Goal: Task Accomplishment & Management: Use online tool/utility

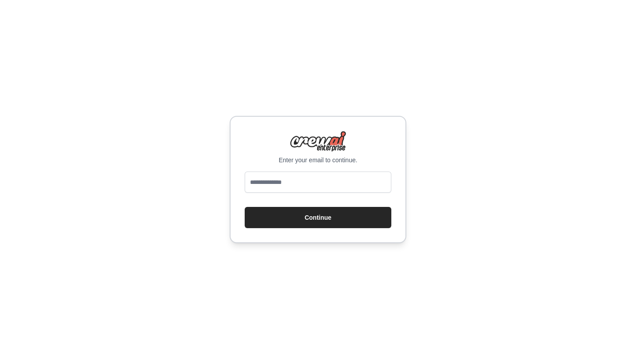
type input "**********"
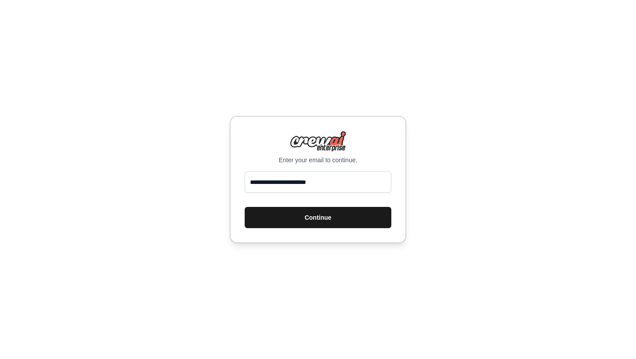
click at [348, 219] on button "Continue" at bounding box center [318, 217] width 147 height 21
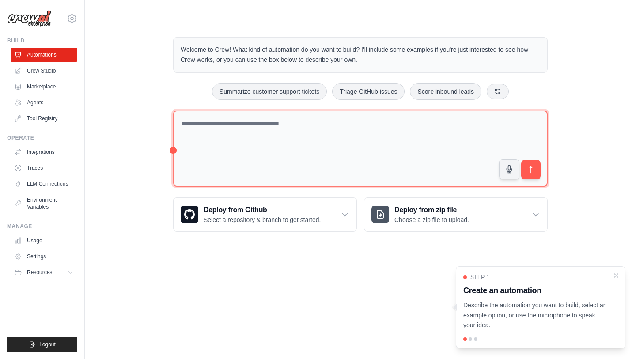
click at [265, 147] on textarea at bounding box center [360, 148] width 375 height 76
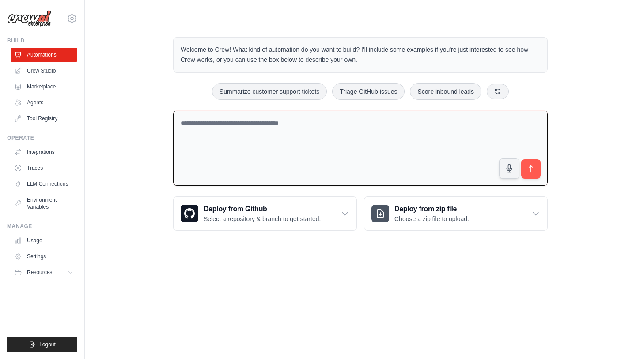
paste textarea "**********"
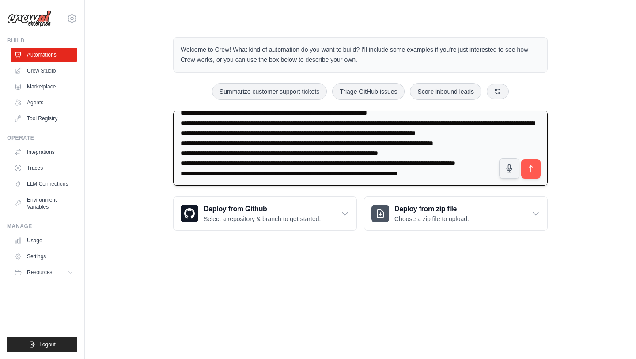
scroll to position [2784, 0]
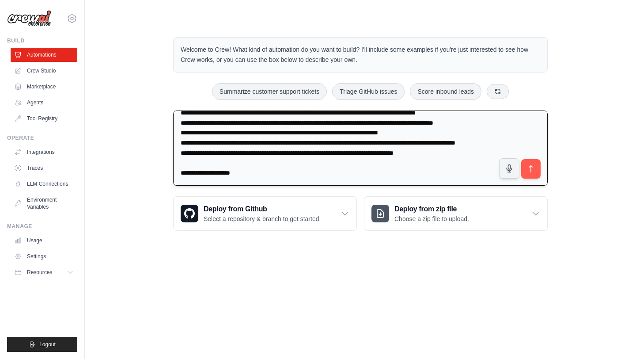
click at [246, 175] on textarea at bounding box center [360, 148] width 375 height 76
type textarea "**********"
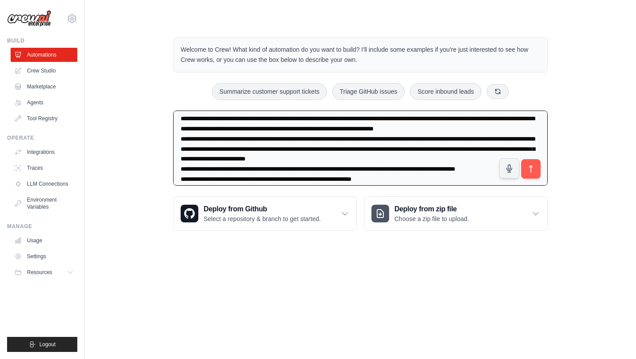
scroll to position [0, 0]
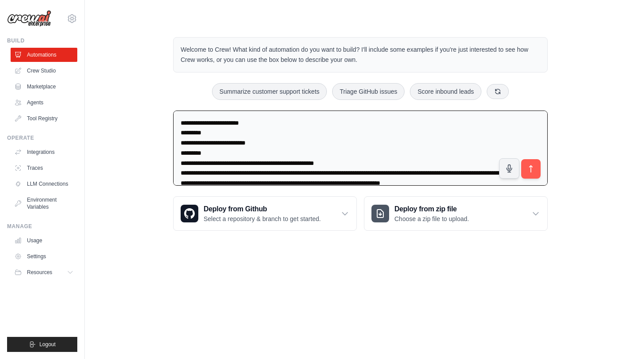
drag, startPoint x: 334, startPoint y: 171, endPoint x: 35, endPoint y: -39, distance: 366.0
click at [35, 0] on html "[EMAIL_ADDRESS][DOMAIN_NAME] Settings Build Automations Crew Studio Resources B…" at bounding box center [318, 179] width 636 height 359
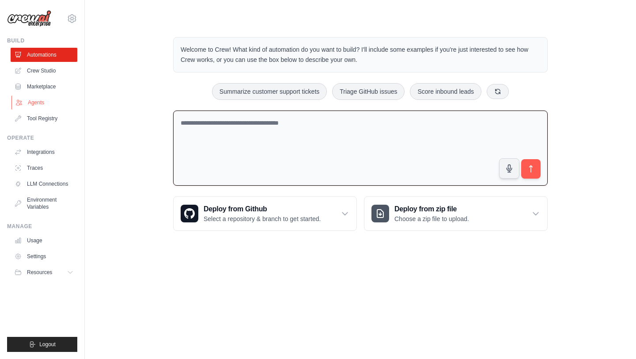
click at [37, 105] on link "Agents" at bounding box center [44, 102] width 67 height 14
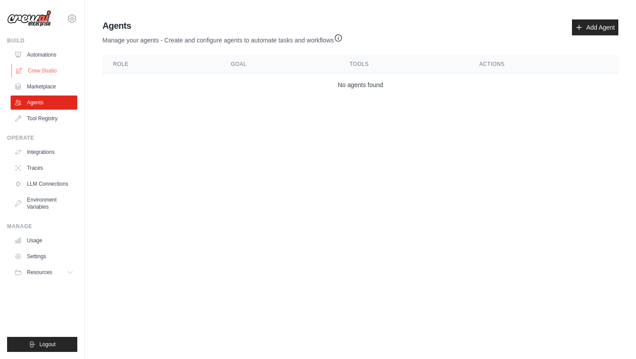
click at [40, 74] on link "Crew Studio" at bounding box center [44, 71] width 67 height 14
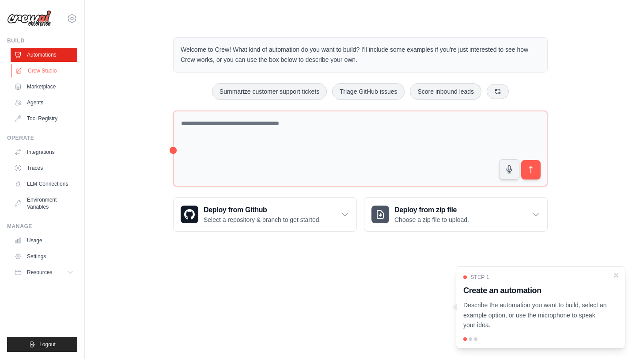
click at [38, 70] on link "Crew Studio" at bounding box center [44, 71] width 67 height 14
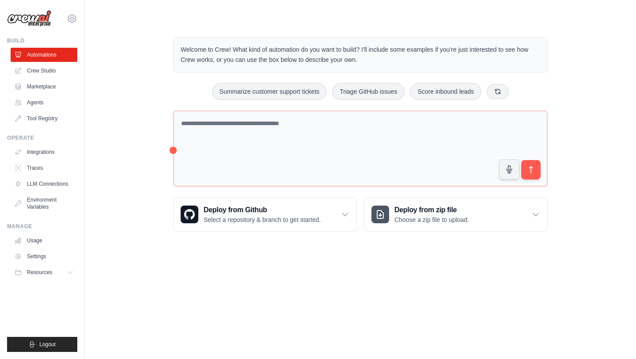
click at [38, 70] on link "Crew Studio" at bounding box center [44, 71] width 67 height 14
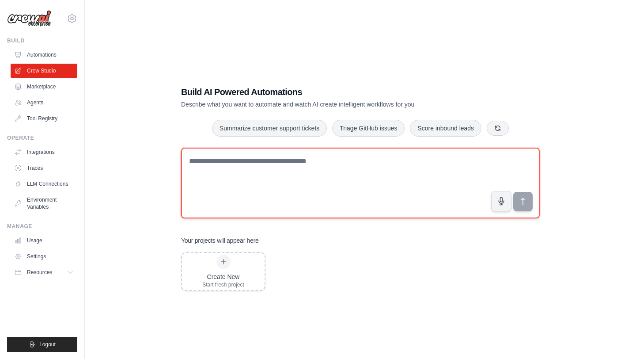
click at [281, 191] on textarea at bounding box center [360, 183] width 359 height 71
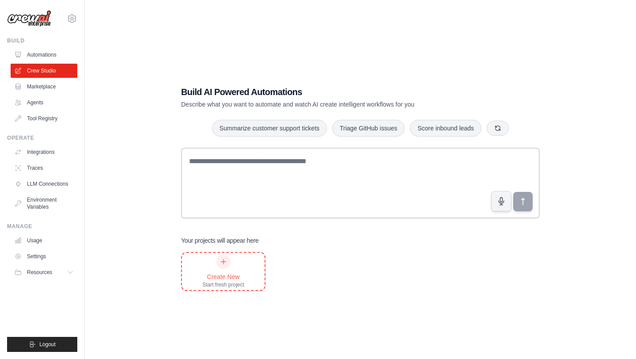
click at [233, 260] on div "Create New Start fresh project" at bounding box center [223, 271] width 42 height 34
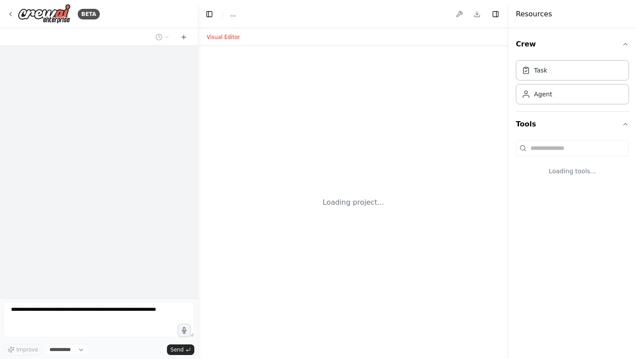
select select "****"
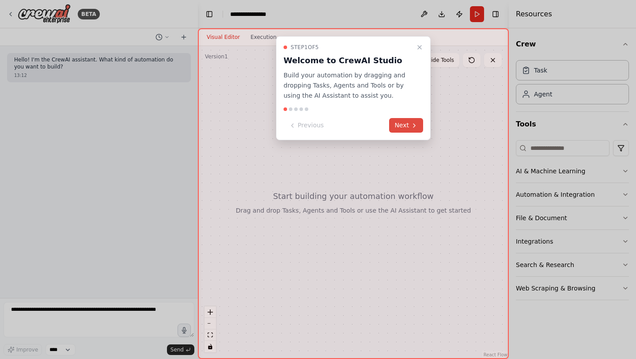
click at [407, 123] on button "Next" at bounding box center [406, 125] width 34 height 15
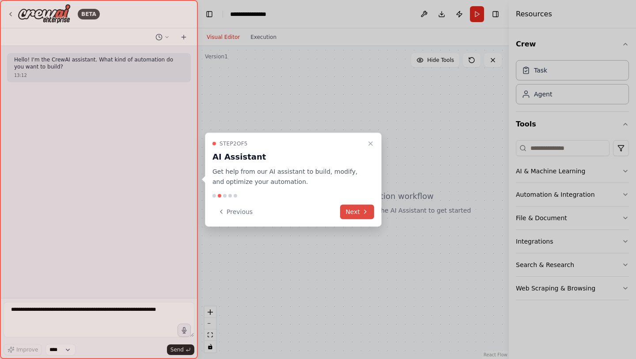
click at [355, 219] on button "Next" at bounding box center [357, 211] width 34 height 15
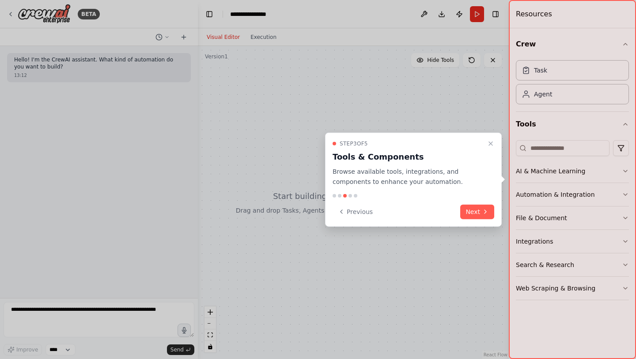
click at [482, 201] on div "Step 3 of 5 Tools & Components Browse available tools, integrations, and compon…" at bounding box center [413, 180] width 177 height 94
click at [491, 140] on button "Close walkthrough" at bounding box center [491, 143] width 11 height 11
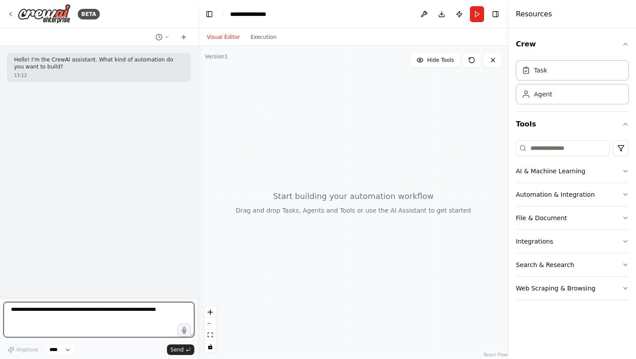
click at [111, 311] on textarea at bounding box center [99, 319] width 191 height 35
paste textarea "**********"
type textarea "**********"
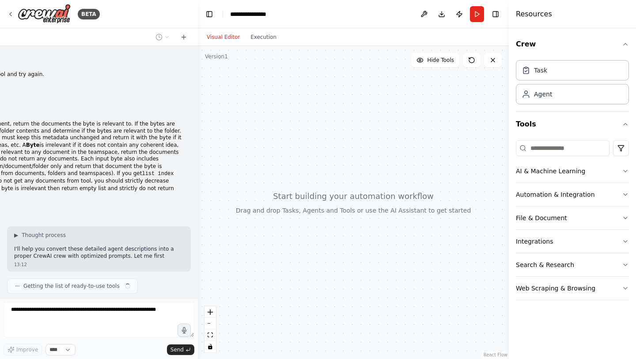
scroll to position [907, 0]
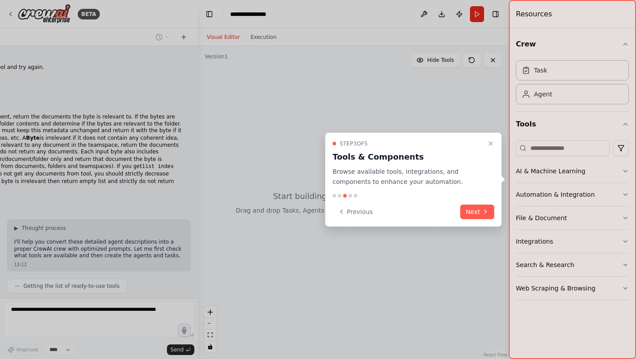
click at [489, 221] on div "Step 3 of 5 Tools & Components Browse available tools, integrations, and compon…" at bounding box center [413, 180] width 177 height 94
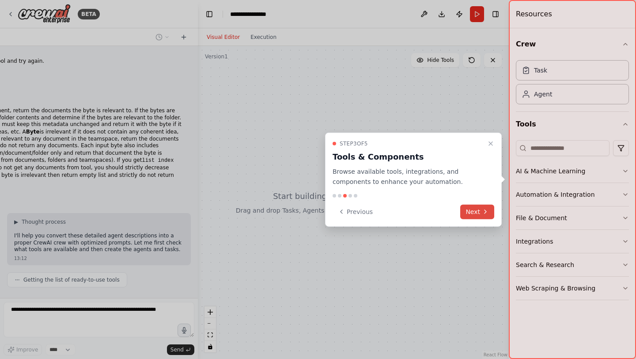
click at [489, 218] on button "Next" at bounding box center [477, 211] width 34 height 15
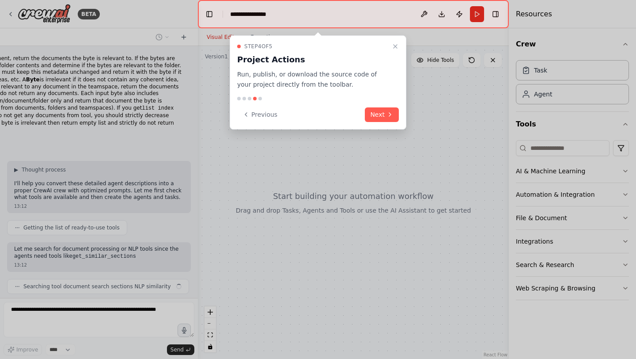
scroll to position [972, 0]
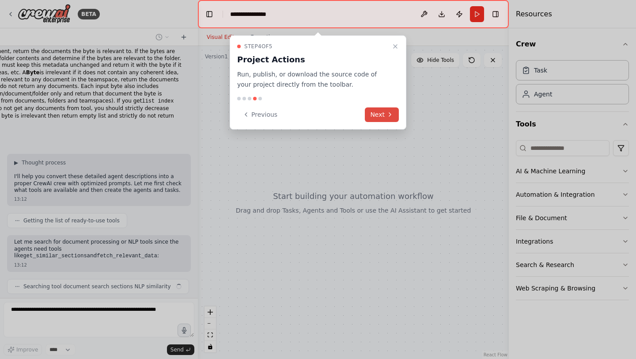
click at [394, 116] on button "Next" at bounding box center [382, 114] width 34 height 15
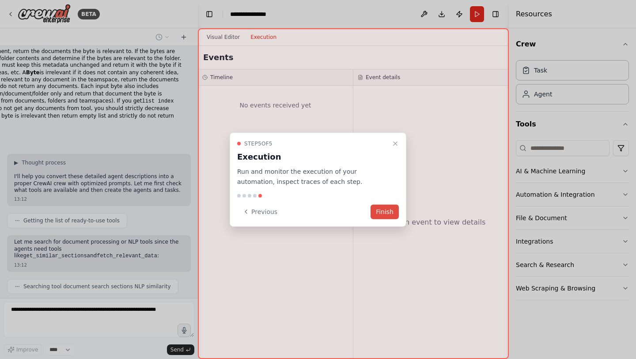
click at [383, 206] on button "Finish" at bounding box center [385, 211] width 28 height 15
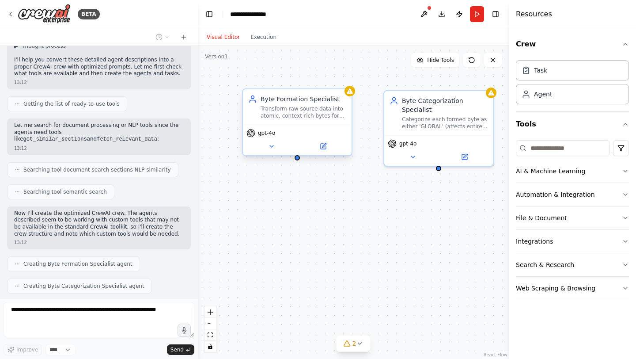
scroll to position [1111, 0]
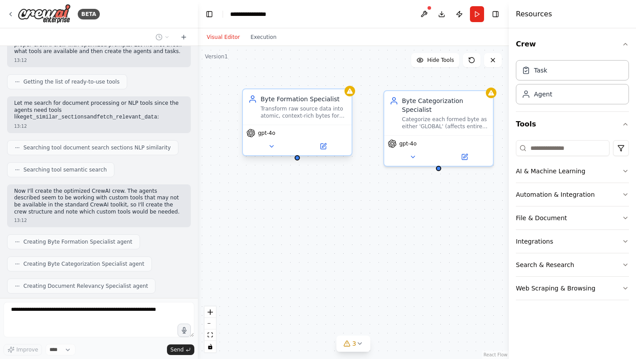
click at [298, 159] on div at bounding box center [297, 157] width 5 height 5
click at [292, 118] on div "Transform raw source data into atomic, context-rich bytes for document updates.…" at bounding box center [304, 112] width 86 height 14
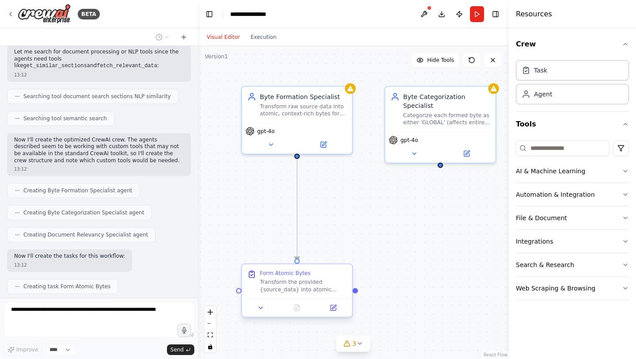
scroll to position [1184, 0]
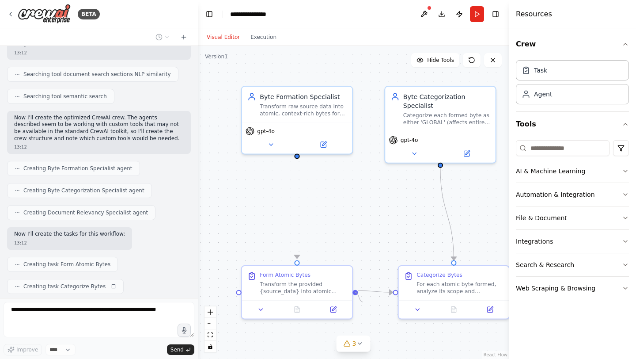
drag, startPoint x: 354, startPoint y: 292, endPoint x: 365, endPoint y: 305, distance: 16.9
click at [365, 305] on div ".deletable-edge-delete-btn { width: 20px; height: 20px; border: 0px solid #ffff…" at bounding box center [353, 202] width 311 height 313
click at [360, 292] on circle "Edge from 4bfa28d9-bbfb-4574-bd25-d7c1540706b8 to 529a9c64-8aff-44ac-b8c4-3abff…" at bounding box center [362, 290] width 9 height 9
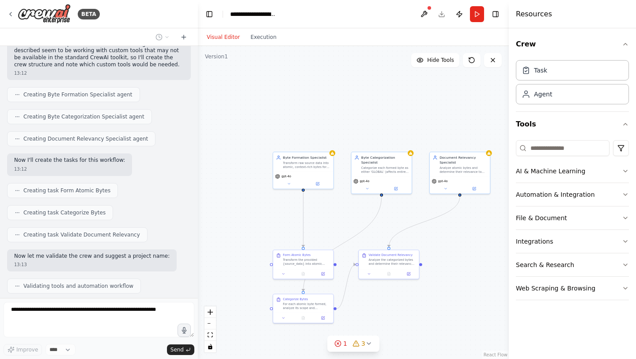
scroll to position [1280, 0]
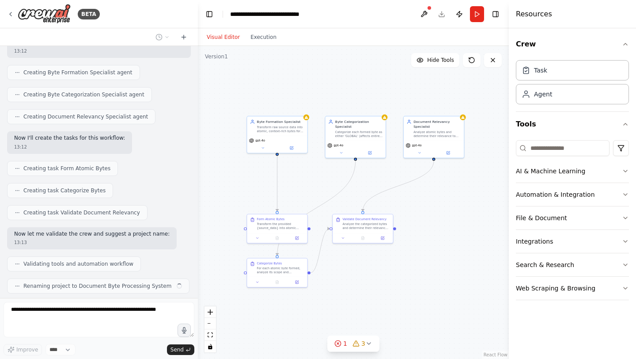
drag, startPoint x: 431, startPoint y: 341, endPoint x: 393, endPoint y: 295, distance: 59.6
click at [393, 295] on div ".deletable-edge-delete-btn { width: 20px; height: 20px; border: 0px solid #ffff…" at bounding box center [353, 202] width 311 height 313
drag, startPoint x: 280, startPoint y: 266, endPoint x: 312, endPoint y: 280, distance: 34.6
click at [312, 280] on div "For each atomic byte formed, analyze its scope and categorize it as either 'GLO…" at bounding box center [314, 284] width 47 height 8
drag, startPoint x: 371, startPoint y: 230, endPoint x: 429, endPoint y: 248, distance: 60.6
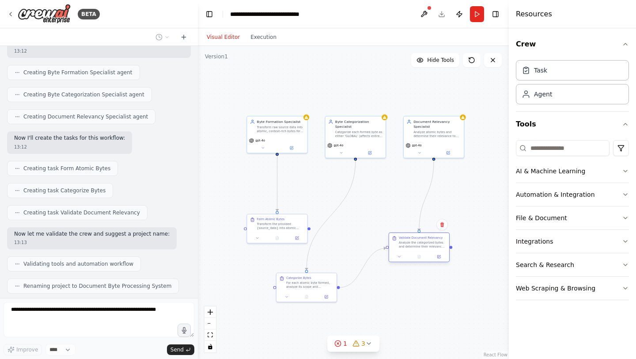
click at [429, 248] on div "Validate Document Relevancy Analyze the categorized bytes and determine their r…" at bounding box center [419, 242] width 60 height 19
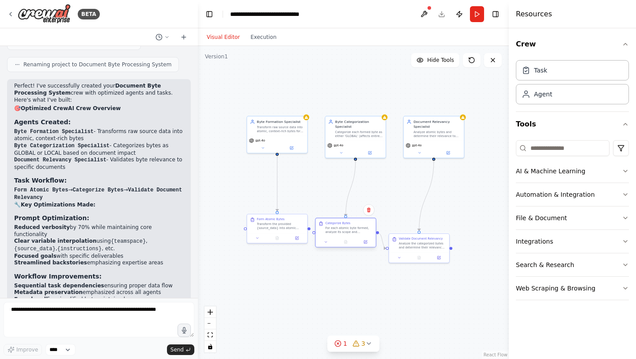
drag, startPoint x: 296, startPoint y: 289, endPoint x: 335, endPoint y: 234, distance: 67.4
click at [335, 234] on div "Categorize Bytes For each atomic byte formed, analyze its scope and categorize …" at bounding box center [346, 227] width 60 height 19
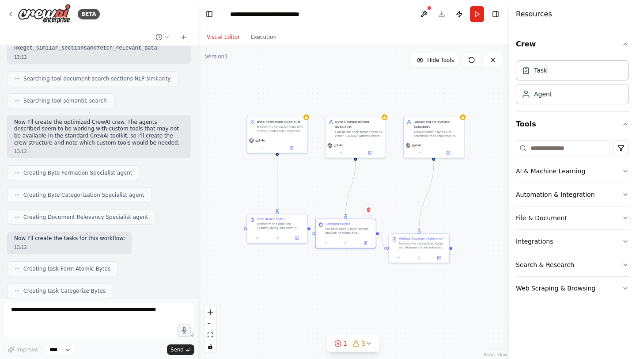
scroll to position [1109, 0]
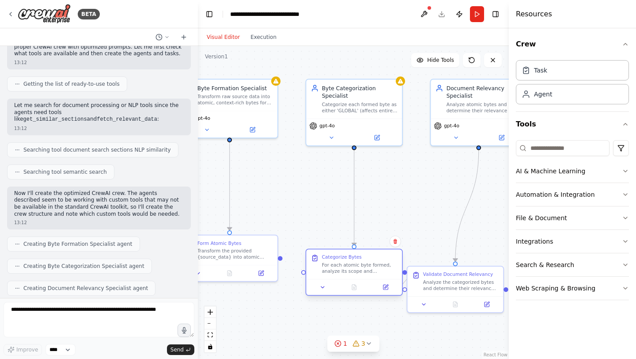
drag, startPoint x: 347, startPoint y: 262, endPoint x: 364, endPoint y: 267, distance: 17.5
click at [364, 267] on div "For each atomic byte formed, analyze its scope and categorize it as either 'GLO…" at bounding box center [360, 268] width 76 height 12
drag, startPoint x: 281, startPoint y: 255, endPoint x: 308, endPoint y: 271, distance: 31.1
click at [308, 271] on div "Byte Formation Specialist Transform raw source data into atomic, context-rich b…" at bounding box center [279, 178] width 274 height 276
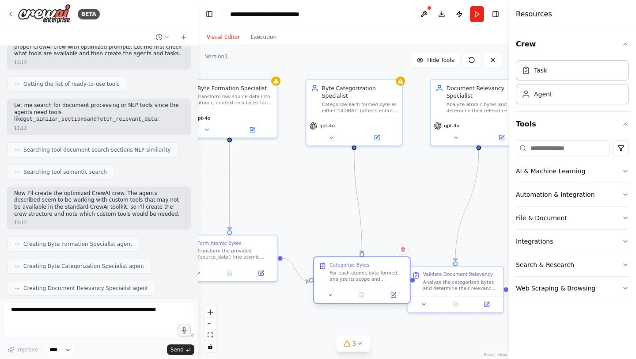
drag, startPoint x: 357, startPoint y: 272, endPoint x: 362, endPoint y: 281, distance: 10.3
click at [362, 281] on div "For each atomic byte formed, analyze its scope and categorize it as either 'GLO…" at bounding box center [368, 276] width 76 height 12
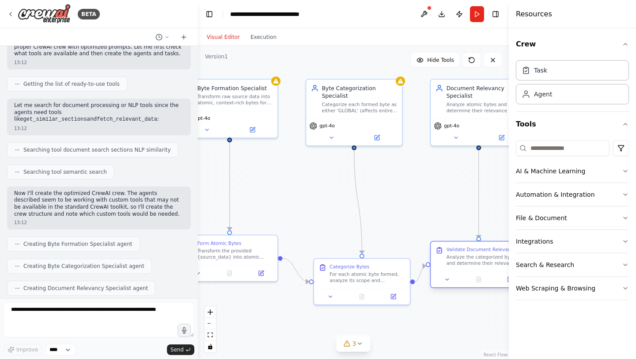
drag, startPoint x: 454, startPoint y: 293, endPoint x: 479, endPoint y: 268, distance: 35.9
click at [479, 268] on div "Validate Document Relevancy Analyze the categorized bytes and determine their r…" at bounding box center [479, 257] width 96 height 30
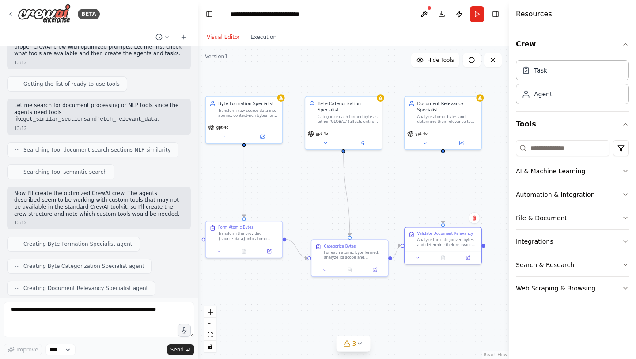
drag, startPoint x: 458, startPoint y: 307, endPoint x: 433, endPoint y: 285, distance: 32.9
click at [433, 285] on div ".deletable-edge-delete-btn { width: 20px; height: 20px; border: 0px solid #ffff…" at bounding box center [353, 202] width 311 height 313
click at [360, 142] on icon at bounding box center [362, 142] width 4 height 4
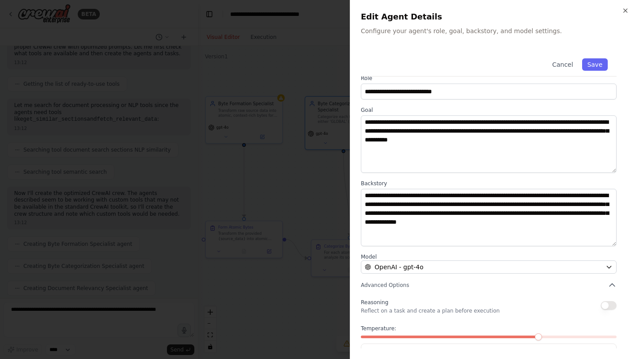
scroll to position [42, 0]
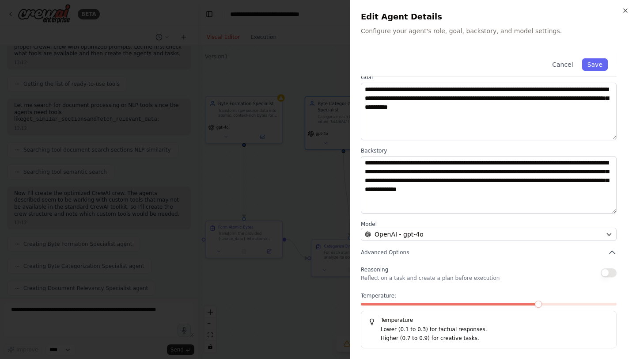
click at [329, 328] on div at bounding box center [318, 179] width 636 height 359
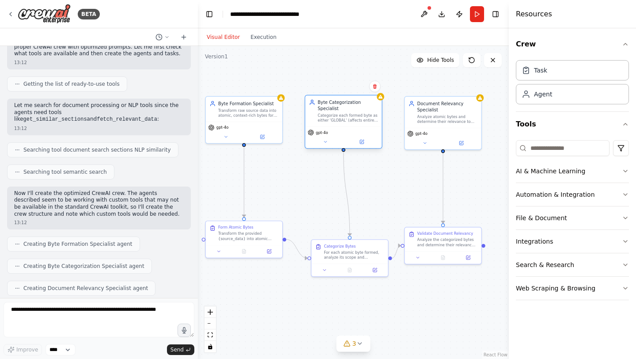
click at [322, 134] on span "gpt-4o" at bounding box center [322, 132] width 12 height 5
click at [325, 143] on icon at bounding box center [325, 141] width 5 height 5
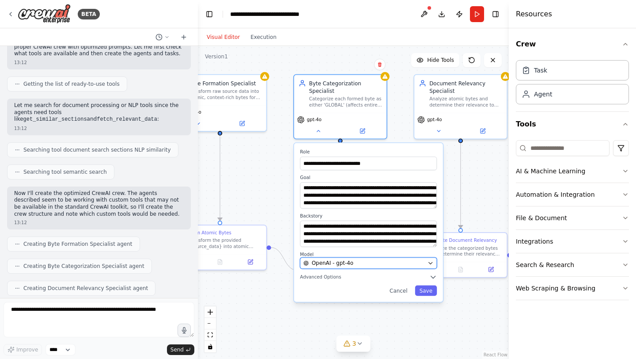
click at [385, 267] on button "OpenAI - gpt-4o" at bounding box center [368, 262] width 137 height 11
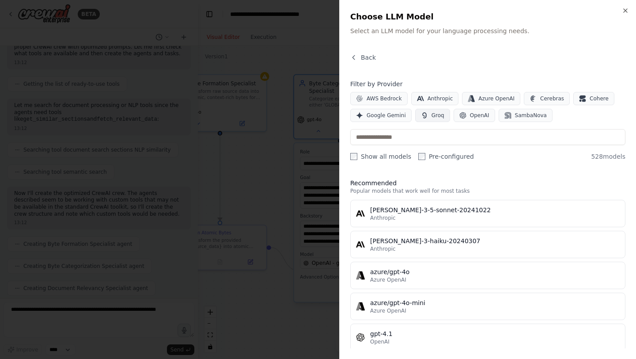
click at [432, 115] on span "Groq" at bounding box center [438, 115] width 13 height 7
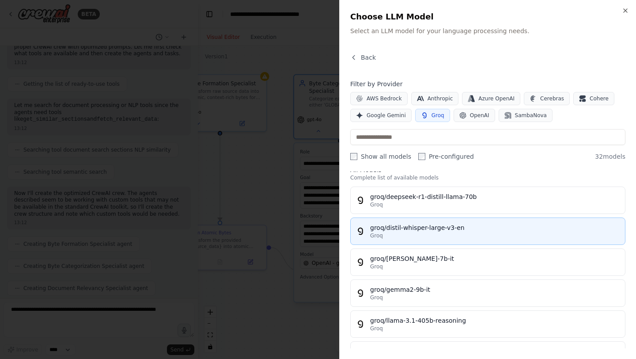
scroll to position [0, 0]
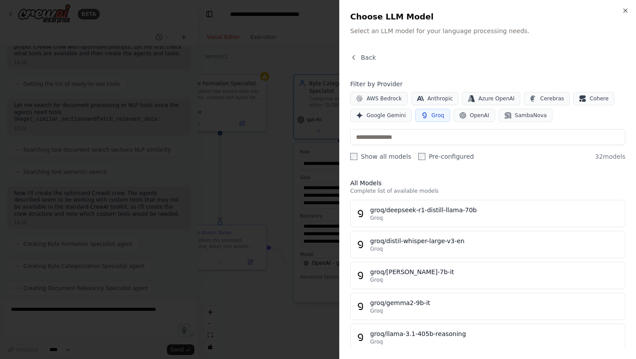
drag, startPoint x: 369, startPoint y: 59, endPoint x: 420, endPoint y: 127, distance: 84.7
click at [420, 127] on div "Back Filter by Provider AWS Bedrock Anthropic Azure OpenAI Cerebras Cohere Goog…" at bounding box center [487, 200] width 275 height 295
click at [476, 121] on button "OpenAI" at bounding box center [475, 115] width 42 height 13
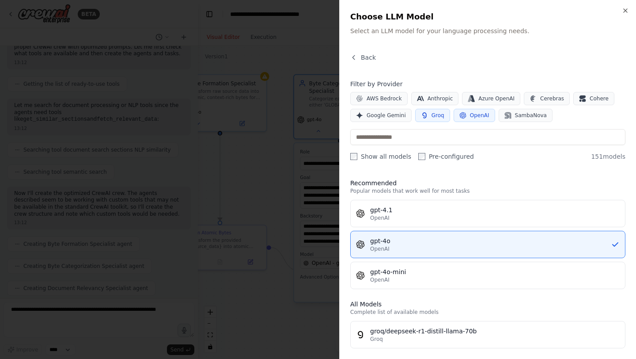
click at [432, 116] on span "Groq" at bounding box center [438, 115] width 13 height 7
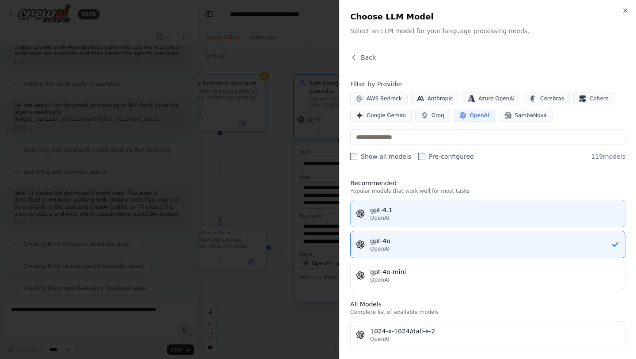
click at [409, 223] on button "gpt-4.1 OpenAI" at bounding box center [487, 213] width 275 height 27
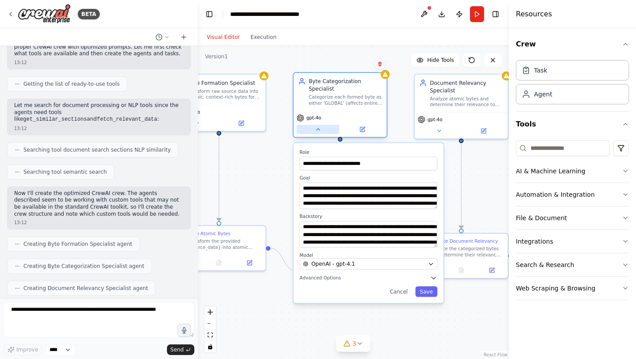
click at [319, 128] on icon at bounding box center [318, 129] width 6 height 6
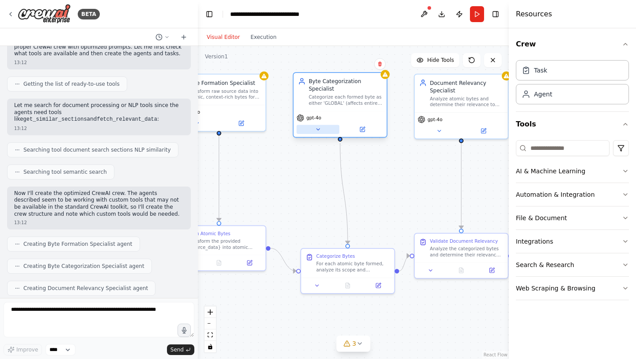
click at [319, 128] on icon at bounding box center [318, 129] width 6 height 6
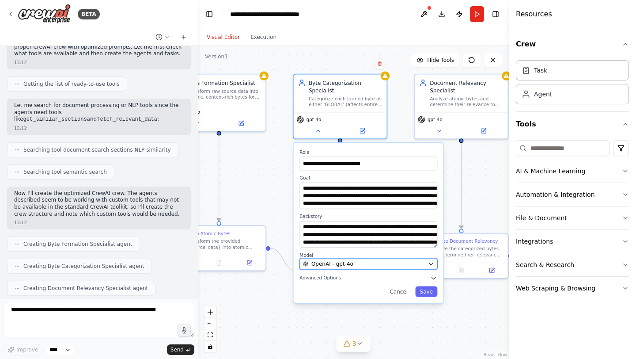
click at [351, 261] on span "OpenAI - gpt-4o" at bounding box center [332, 264] width 42 height 8
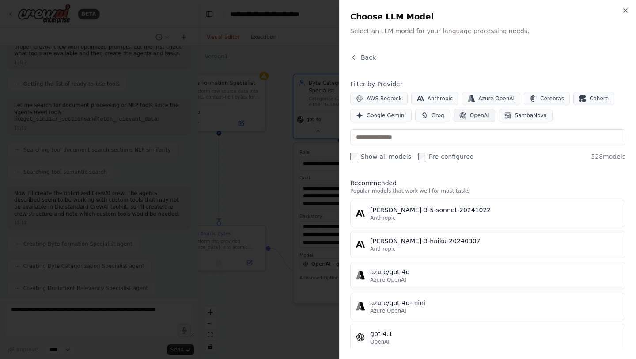
click at [470, 117] on span "OpenAI" at bounding box center [479, 115] width 19 height 7
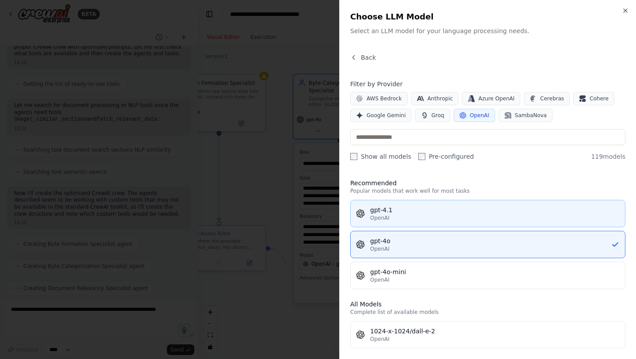
click at [419, 217] on div "OpenAI" at bounding box center [495, 217] width 250 height 7
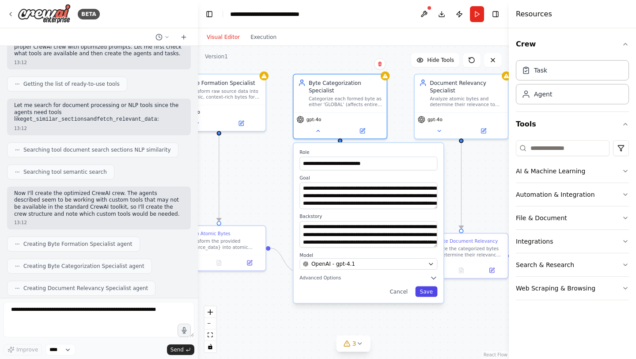
click at [432, 291] on button "Save" at bounding box center [426, 291] width 22 height 11
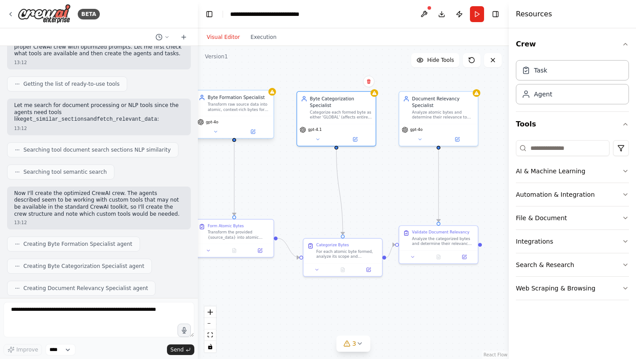
click at [211, 121] on span "gpt-4o" at bounding box center [212, 121] width 12 height 5
click at [213, 130] on icon at bounding box center [215, 131] width 5 height 5
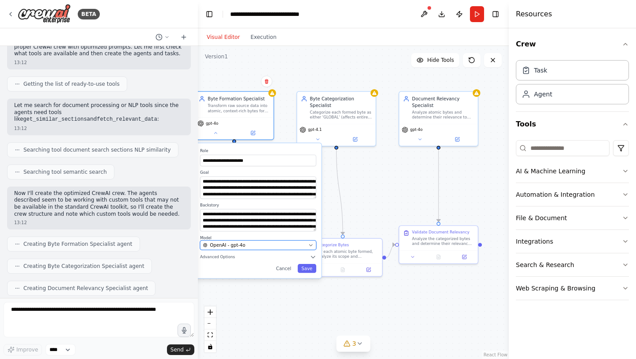
click at [297, 246] on div "OpenAI - gpt-4o" at bounding box center [254, 245] width 103 height 6
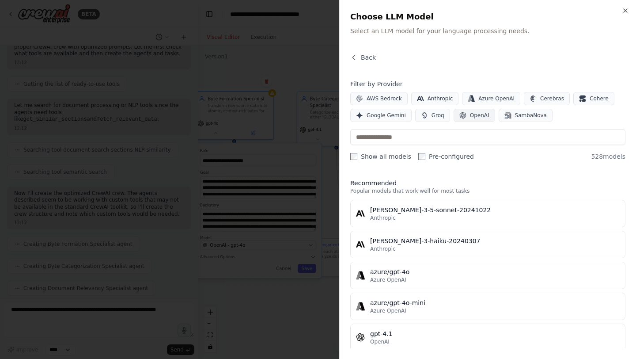
click at [470, 115] on span "OpenAI" at bounding box center [479, 115] width 19 height 7
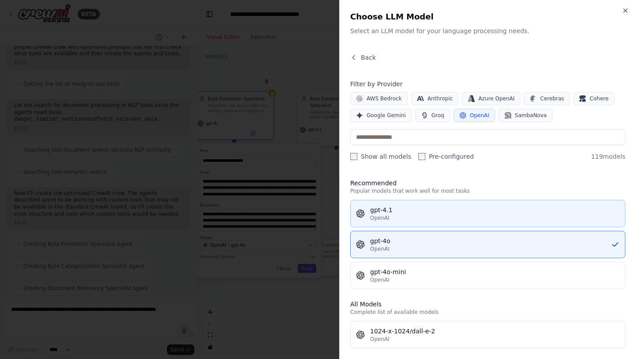
click at [429, 215] on div "OpenAI" at bounding box center [495, 217] width 250 height 7
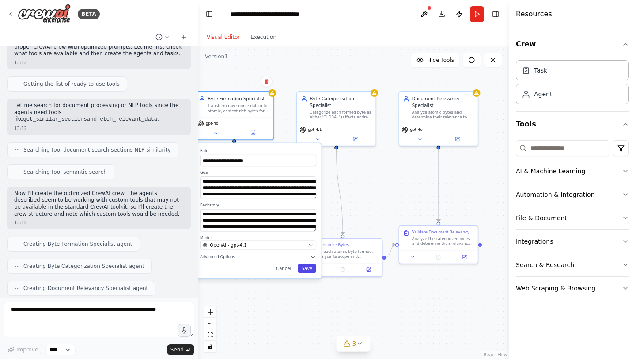
click at [311, 269] on button "Save" at bounding box center [307, 268] width 19 height 9
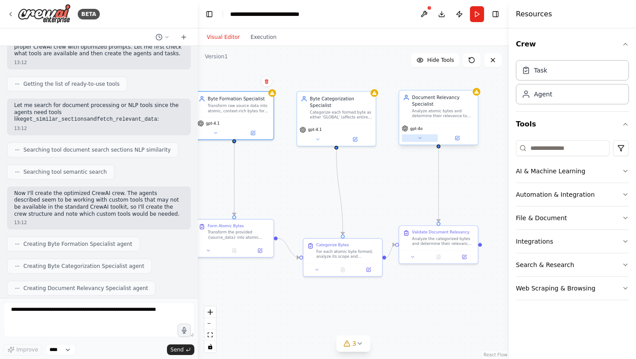
click at [419, 136] on icon at bounding box center [420, 138] width 5 height 5
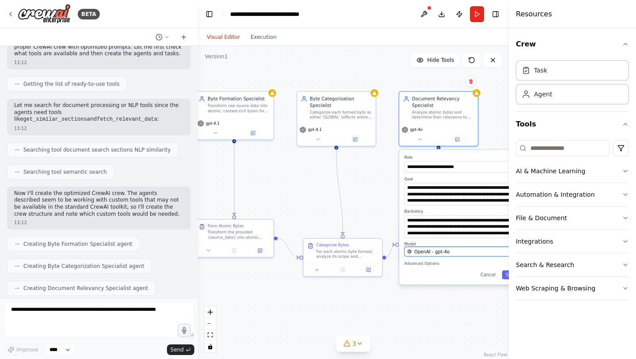
click at [434, 253] on span "OpenAI - gpt-4o" at bounding box center [431, 251] width 35 height 6
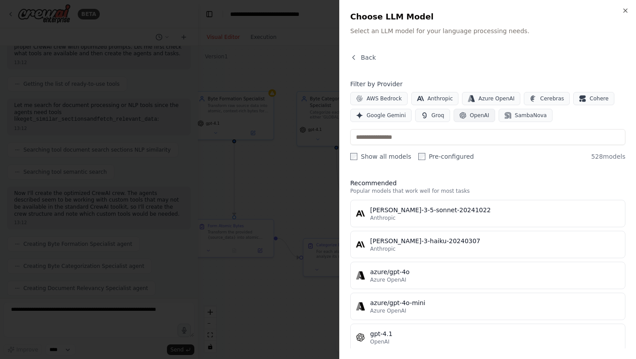
click at [465, 112] on button "OpenAI" at bounding box center [475, 115] width 42 height 13
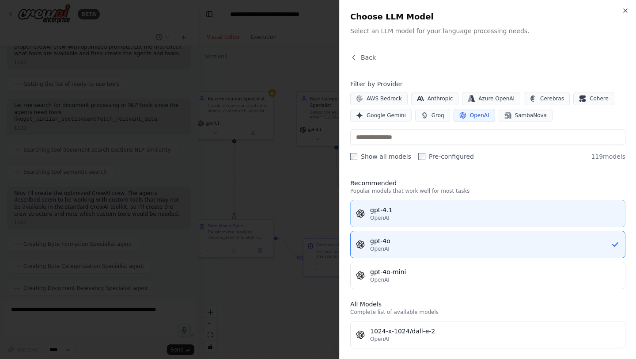
click at [373, 205] on div "gpt-4.1" at bounding box center [495, 209] width 250 height 9
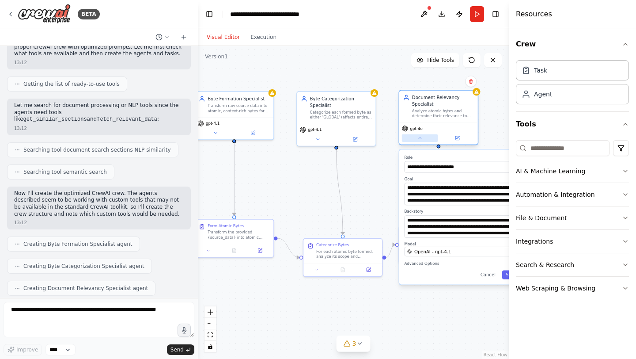
click at [418, 136] on icon at bounding box center [420, 138] width 5 height 5
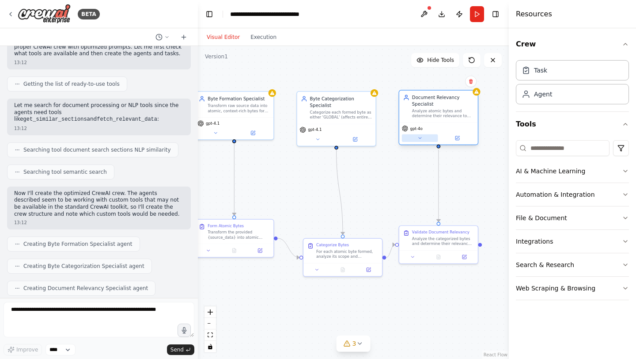
click at [418, 136] on icon at bounding box center [420, 138] width 5 height 5
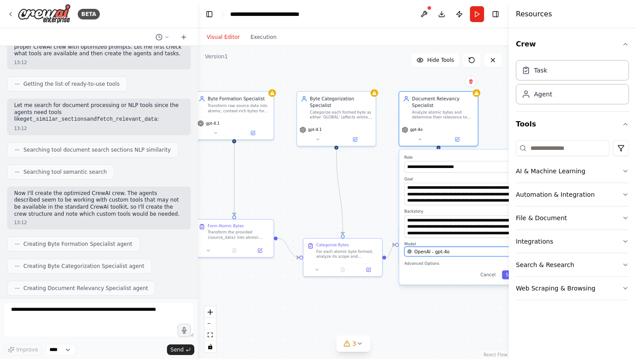
click at [430, 253] on span "OpenAI - gpt-4o" at bounding box center [431, 251] width 35 height 6
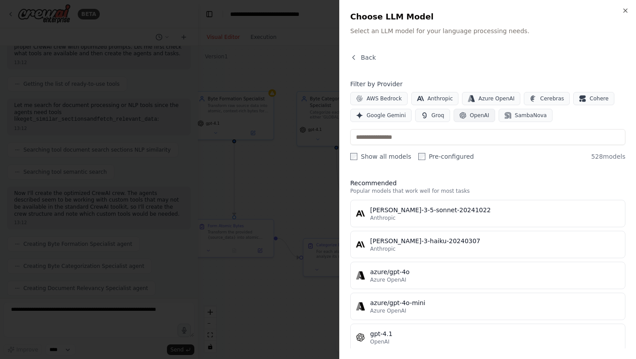
click at [470, 112] on span "OpenAI" at bounding box center [479, 115] width 19 height 7
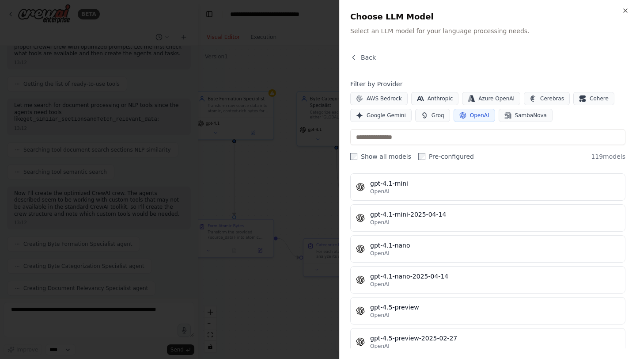
scroll to position [1172, 0]
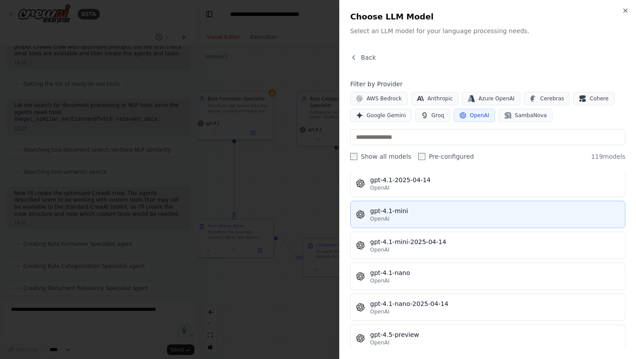
click at [444, 207] on div "gpt-4.1-mini" at bounding box center [495, 210] width 250 height 9
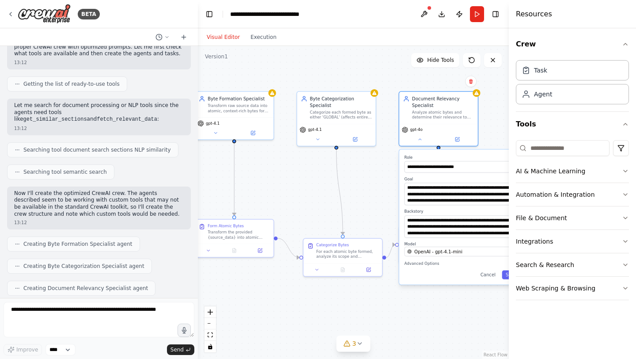
click at [506, 275] on button "Toggle Sidebar" at bounding box center [508, 179] width 7 height 359
click at [508, 275] on button "Toggle Sidebar" at bounding box center [508, 179] width 7 height 359
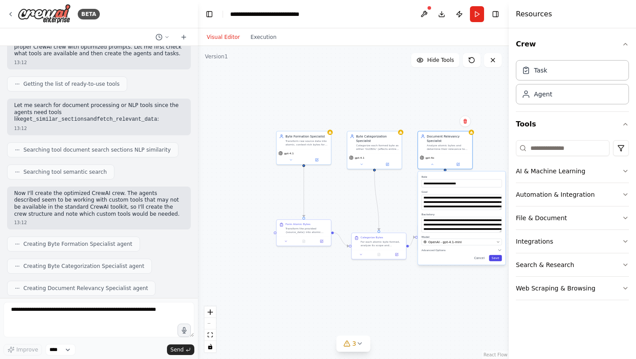
click at [497, 258] on button "Save" at bounding box center [495, 258] width 13 height 6
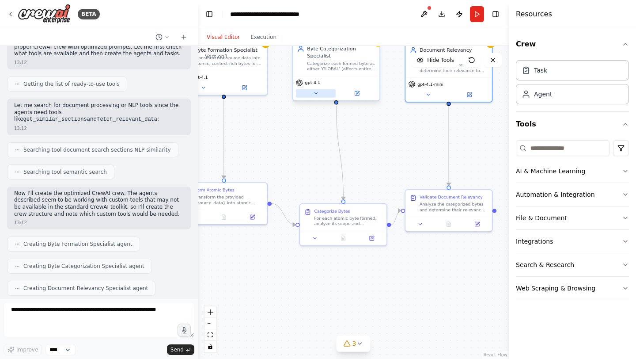
click at [315, 92] on icon at bounding box center [316, 94] width 6 height 6
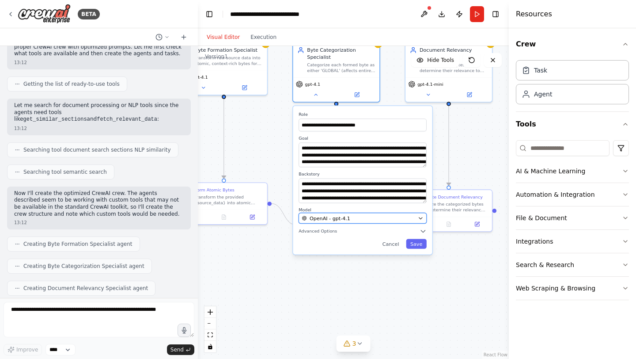
click at [361, 220] on div "OpenAI - gpt-4.1" at bounding box center [358, 218] width 113 height 7
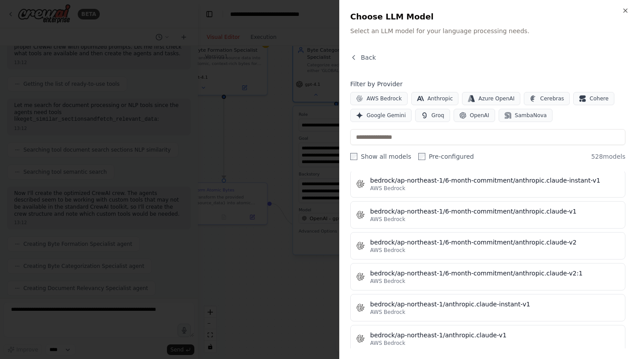
scroll to position [1436, 0]
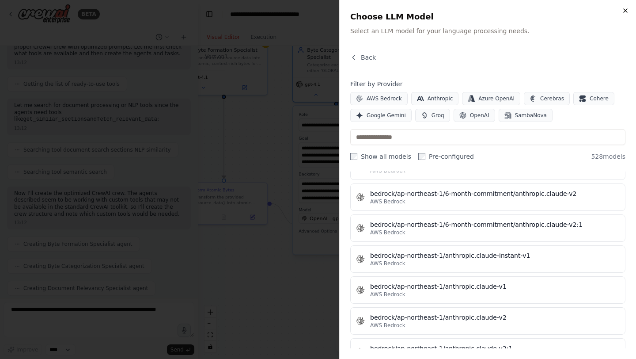
click at [625, 8] on icon "button" at bounding box center [625, 10] width 7 height 7
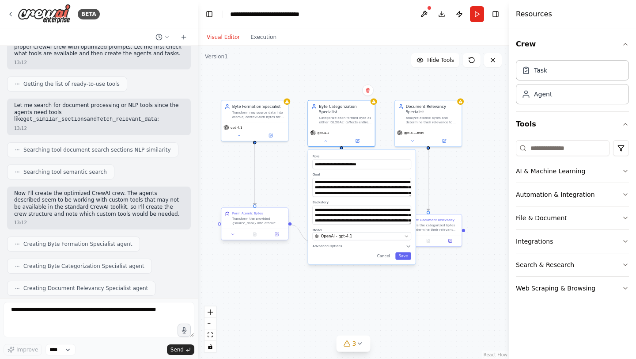
click at [239, 216] on div "Form Atomic Bytes Transform the provided {source_data} into atomic bytes for th…" at bounding box center [258, 218] width 53 height 14
click at [261, 224] on div "Transform the provided {source_data} into atomic bytes for the {teamspace}. Eac…" at bounding box center [258, 220] width 53 height 9
click at [273, 136] on button at bounding box center [270, 134] width 30 height 7
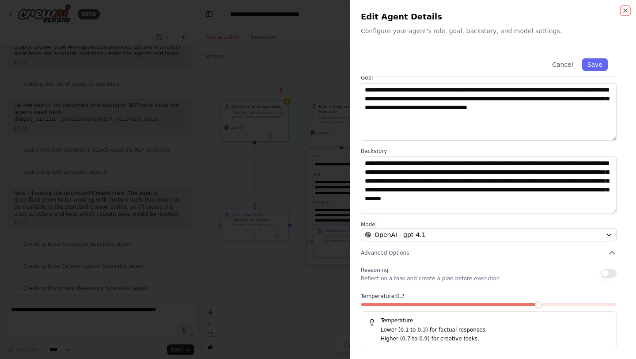
scroll to position [42, 0]
click at [295, 296] on div at bounding box center [318, 179] width 636 height 359
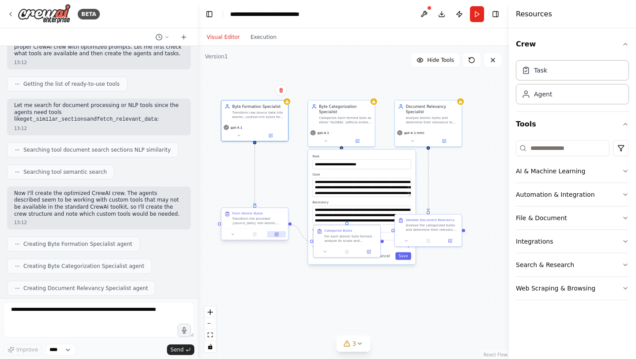
click at [277, 234] on icon at bounding box center [276, 233] width 3 height 3
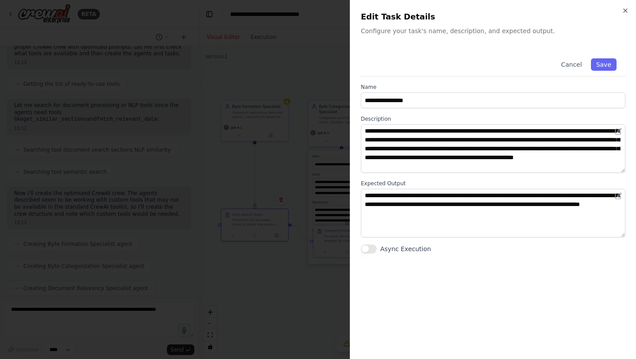
click at [626, 6] on div "**********" at bounding box center [493, 179] width 286 height 359
click at [626, 8] on icon "button" at bounding box center [625, 10] width 7 height 7
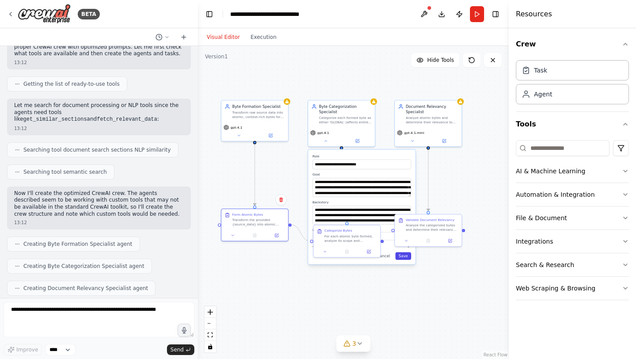
click at [406, 254] on button "Save" at bounding box center [403, 256] width 16 height 8
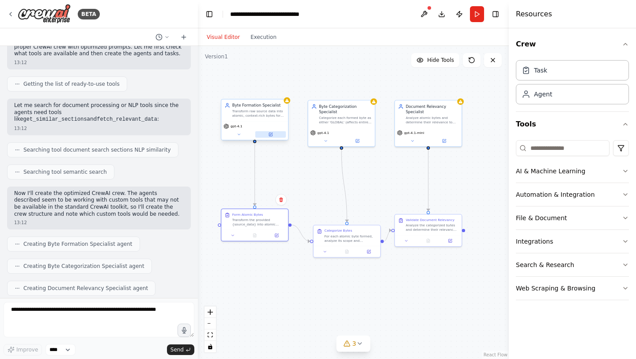
click at [272, 136] on icon at bounding box center [270, 134] width 3 height 3
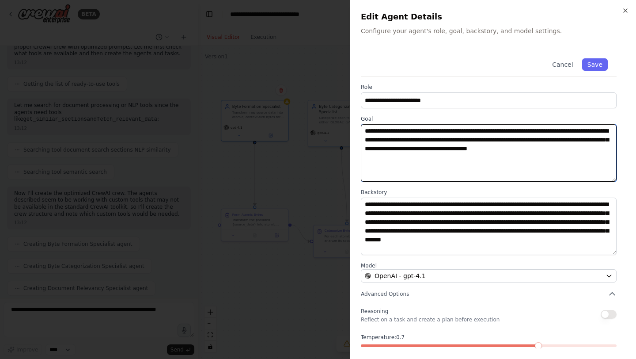
drag, startPoint x: 412, startPoint y: 159, endPoint x: 337, endPoint y: 106, distance: 91.9
click at [337, 106] on body "BETA Hello! I'm the CrewAI assistant. What kind of automation do you want to bu…" at bounding box center [318, 179] width 636 height 359
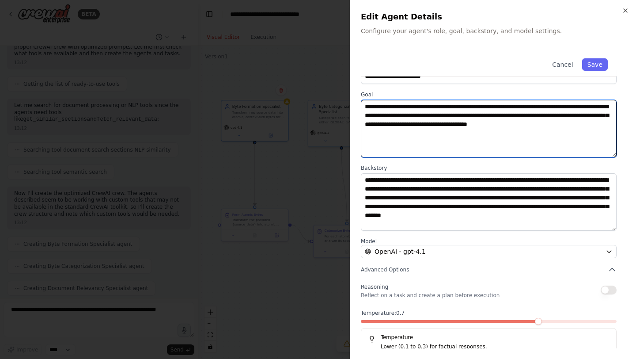
scroll to position [11, 0]
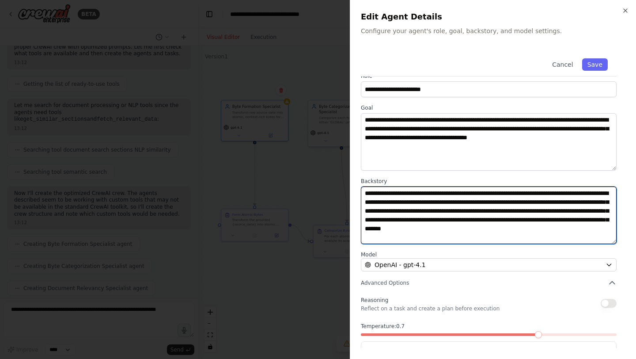
drag, startPoint x: 535, startPoint y: 238, endPoint x: 346, endPoint y: 186, distance: 196.1
click at [346, 186] on body "BETA Hello! I'm the CrewAI assistant. What kind of automation do you want to bu…" at bounding box center [318, 179] width 636 height 359
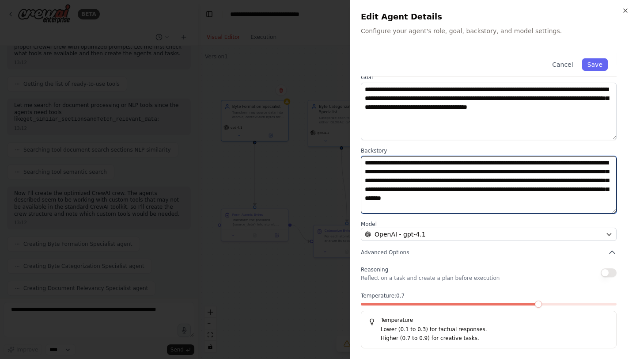
scroll to position [0, 0]
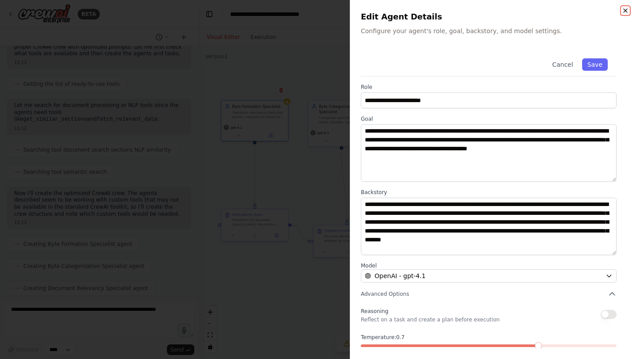
click at [623, 11] on icon "button" at bounding box center [625, 10] width 7 height 7
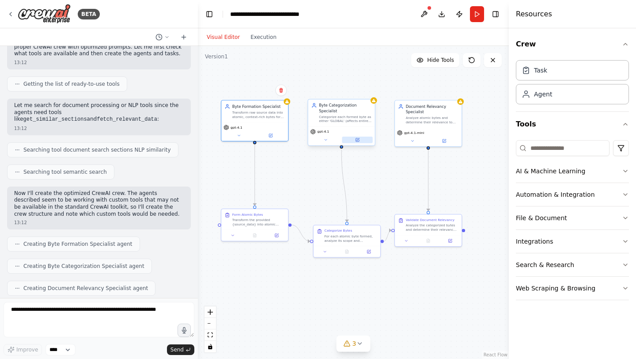
click at [357, 141] on icon at bounding box center [357, 139] width 4 height 4
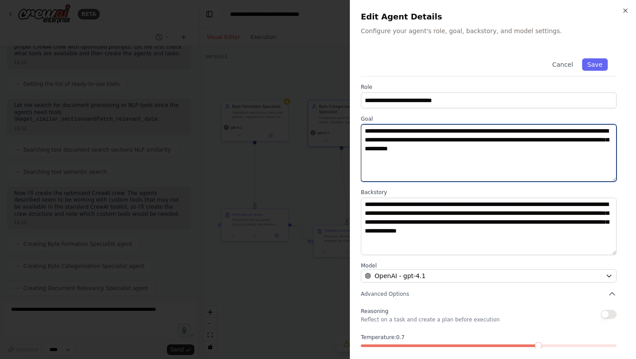
drag, startPoint x: 552, startPoint y: 155, endPoint x: 349, endPoint y: 129, distance: 204.4
click at [349, 129] on body "BETA Hello! I'm the CrewAI assistant. What kind of automation do you want to bu…" at bounding box center [318, 179] width 636 height 359
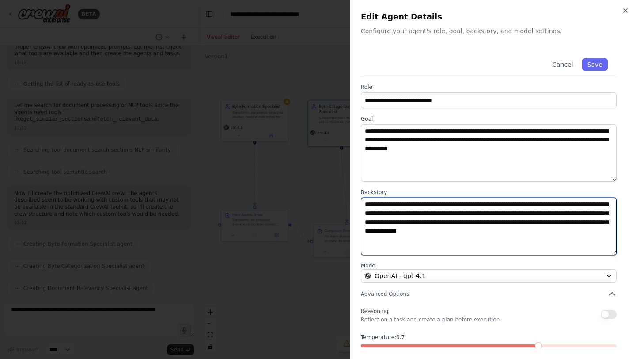
drag, startPoint x: 451, startPoint y: 244, endPoint x: 357, endPoint y: 196, distance: 105.3
click at [357, 196] on div "**********" at bounding box center [493, 179] width 286 height 359
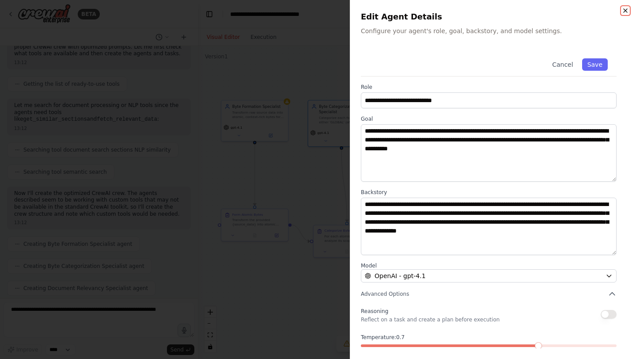
click at [625, 12] on icon "button" at bounding box center [625, 10] width 7 height 7
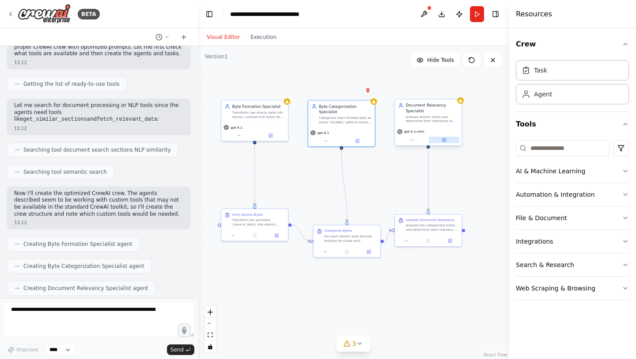
click at [443, 142] on button at bounding box center [444, 140] width 30 height 7
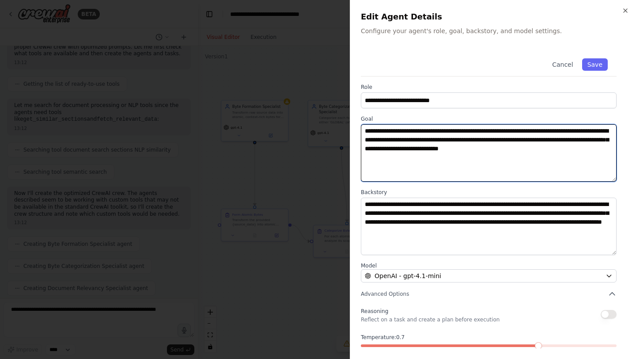
drag, startPoint x: 612, startPoint y: 152, endPoint x: 357, endPoint y: 129, distance: 255.4
click at [357, 129] on div "**********" at bounding box center [493, 179] width 286 height 359
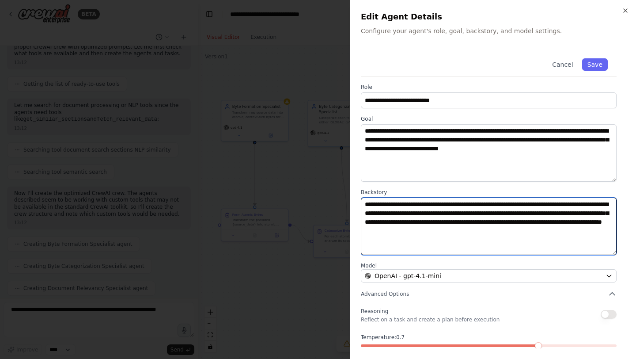
drag, startPoint x: 429, startPoint y: 237, endPoint x: 325, endPoint y: 177, distance: 120.0
click at [325, 177] on body "BETA Hello! I'm the CrewAI assistant. What kind of automation do you want to bu…" at bounding box center [318, 179] width 636 height 359
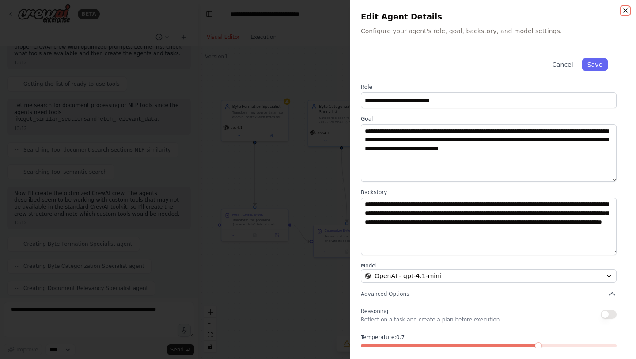
click at [626, 7] on icon "button" at bounding box center [625, 10] width 7 height 7
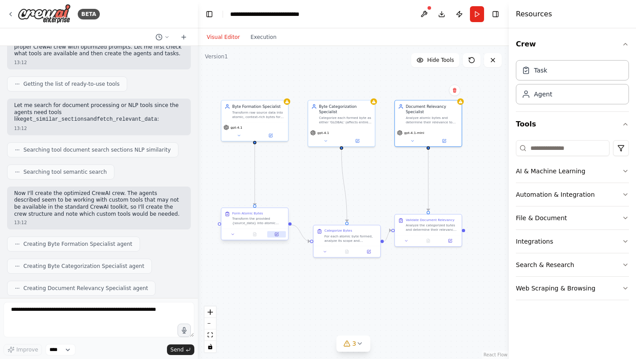
click at [277, 232] on button at bounding box center [276, 234] width 19 height 7
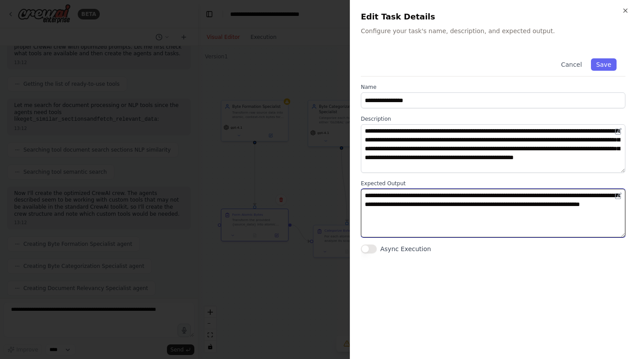
drag, startPoint x: 478, startPoint y: 211, endPoint x: 357, endPoint y: 195, distance: 122.0
click at [357, 195] on div "**********" at bounding box center [493, 179] width 286 height 359
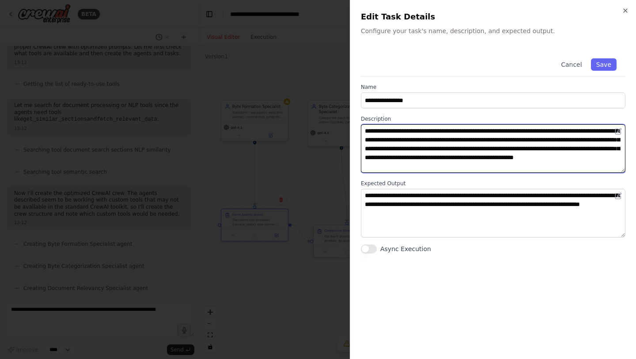
drag, startPoint x: 578, startPoint y: 168, endPoint x: 353, endPoint y: 118, distance: 230.5
click at [353, 117] on div "**********" at bounding box center [493, 179] width 286 height 359
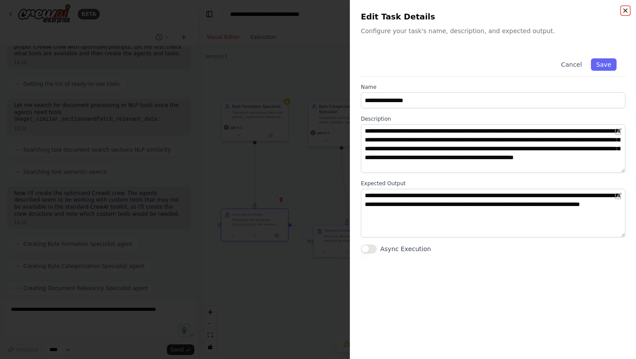
click at [626, 9] on icon "button" at bounding box center [625, 10] width 7 height 7
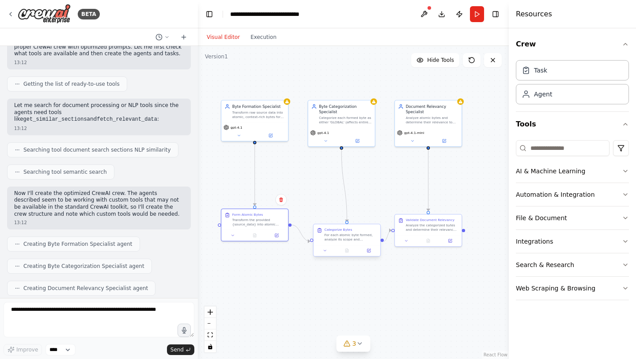
click at [359, 241] on div "Categorize Bytes For each atomic byte formed, analyze its scope and categorize …" at bounding box center [347, 234] width 67 height 21
click at [364, 251] on button at bounding box center [369, 250] width 19 height 7
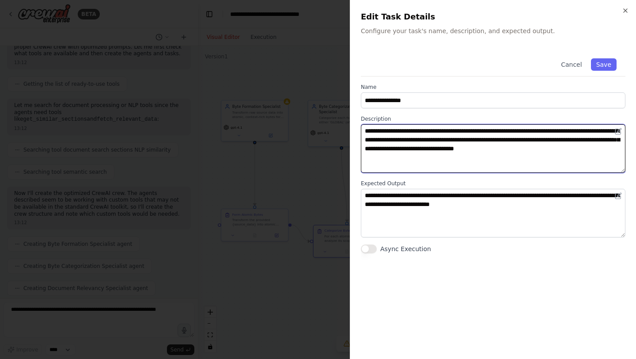
drag, startPoint x: 406, startPoint y: 157, endPoint x: 336, endPoint y: 121, distance: 79.0
click at [336, 121] on body "BETA Hello! I'm the CrewAI assistant. What kind of automation do you want to bu…" at bounding box center [318, 179] width 636 height 359
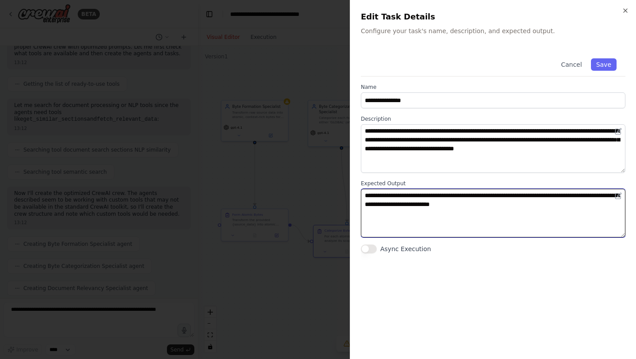
drag, startPoint x: 544, startPoint y: 205, endPoint x: 359, endPoint y: 194, distance: 185.4
click at [359, 194] on div "**********" at bounding box center [493, 179] width 286 height 359
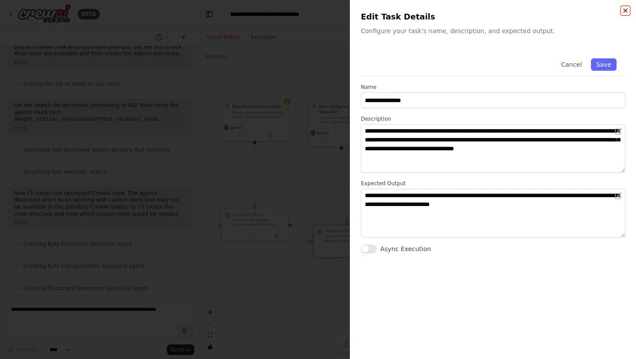
click at [626, 11] on icon "button" at bounding box center [626, 11] width 4 height 4
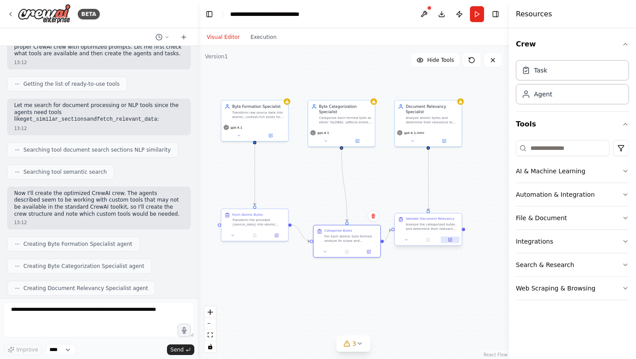
click at [452, 240] on icon at bounding box center [449, 239] width 3 height 3
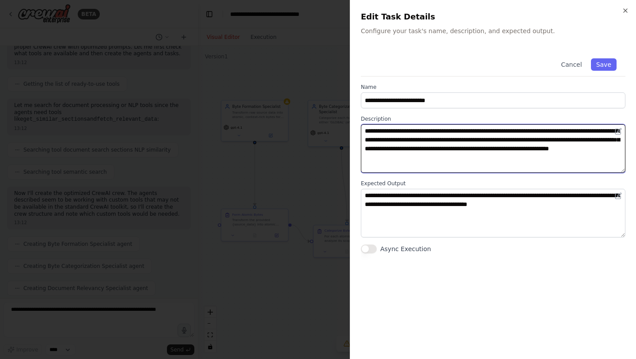
drag, startPoint x: 561, startPoint y: 163, endPoint x: 297, endPoint y: 114, distance: 268.7
click at [297, 114] on body "BETA Hello! I'm the CrewAI assistant. What kind of automation do you want to bu…" at bounding box center [318, 179] width 636 height 359
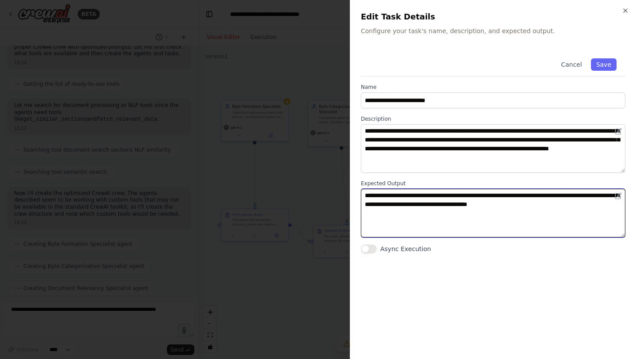
drag, startPoint x: 584, startPoint y: 205, endPoint x: 351, endPoint y: 191, distance: 233.2
click at [351, 191] on div "**********" at bounding box center [493, 179] width 286 height 359
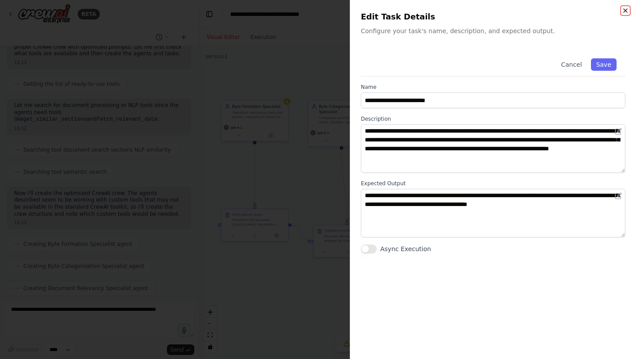
click at [627, 9] on icon "button" at bounding box center [625, 10] width 7 height 7
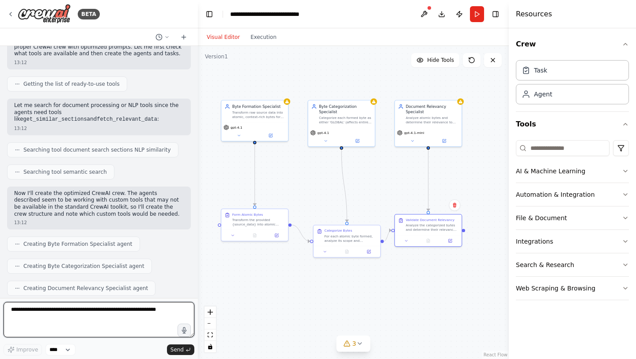
click at [99, 315] on textarea at bounding box center [99, 319] width 191 height 35
paste textarea "**********"
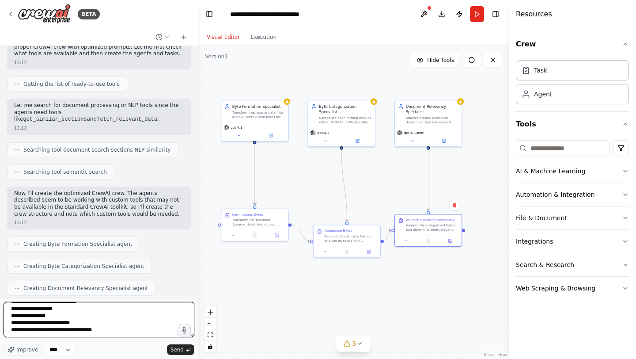
scroll to position [2103, 0]
type textarea "**********"
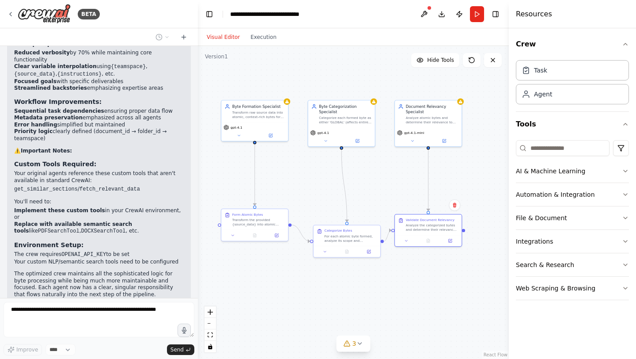
scroll to position [3242, 0]
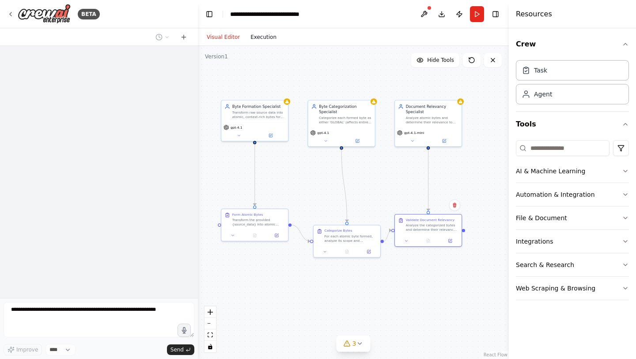
click at [257, 34] on button "Execution" at bounding box center [263, 37] width 37 height 11
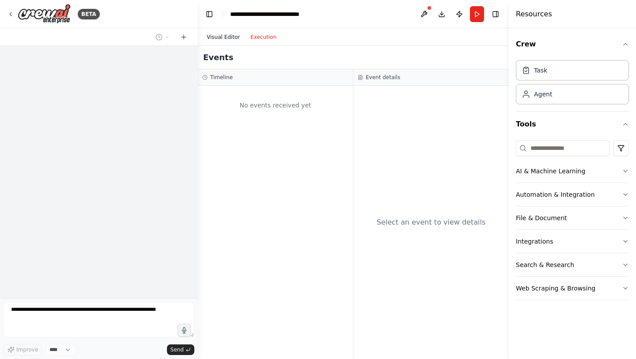
click at [234, 39] on button "Visual Editor" at bounding box center [223, 37] width 44 height 11
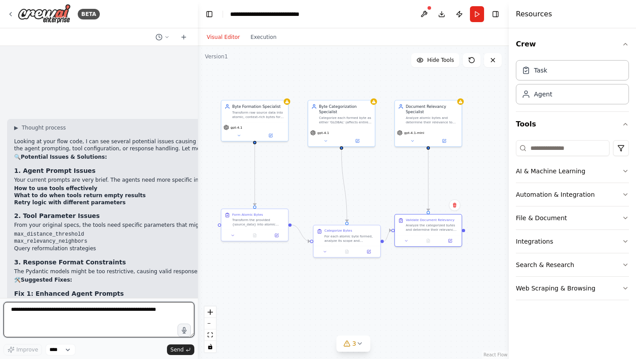
scroll to position [4265, 0]
